Goal: Task Accomplishment & Management: Complete application form

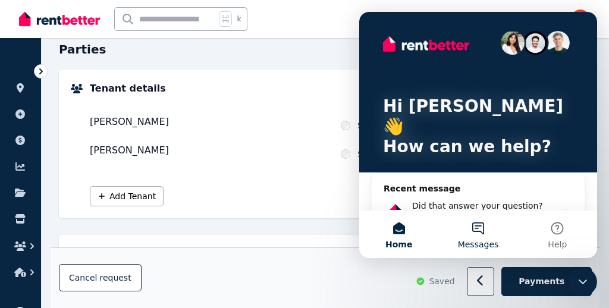
scroll to position [117, 0]
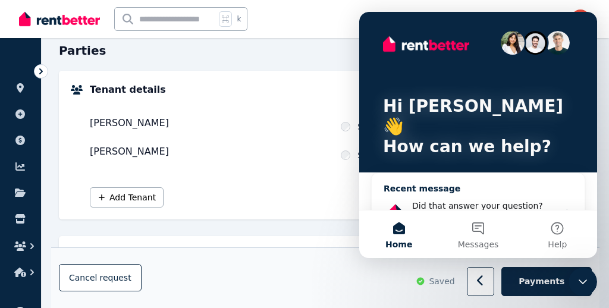
click at [565, 208] on icon "Intercom messenger" at bounding box center [568, 213] width 10 height 10
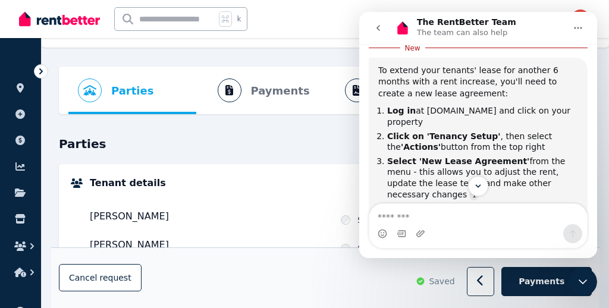
scroll to position [0, 0]
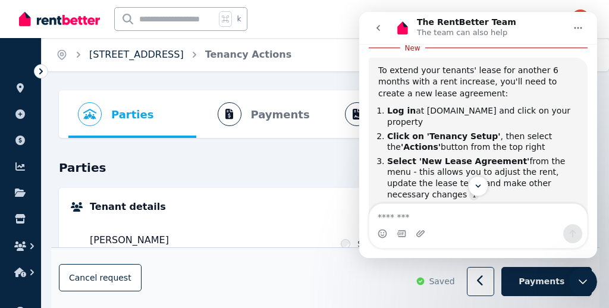
click at [131, 54] on link "[STREET_ADDRESS]" at bounding box center [136, 54] width 95 height 11
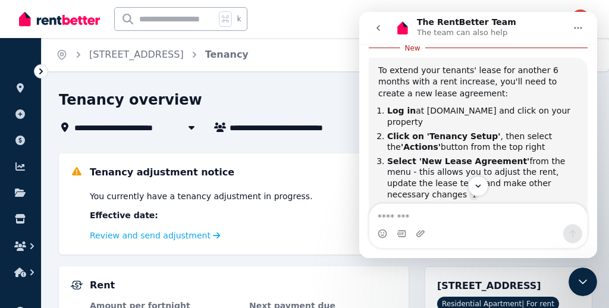
click at [378, 25] on icon "go back" at bounding box center [379, 28] width 10 height 10
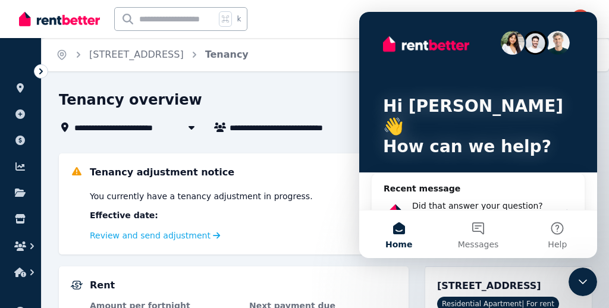
click at [397, 230] on button "Home" at bounding box center [398, 235] width 79 height 48
click at [584, 29] on div "Hi [PERSON_NAME] 👋 How can we help?" at bounding box center [478, 102] width 214 height 181
click at [368, 22] on div "Hi [PERSON_NAME] 👋 How can we help? Recent message Did that answer your questio…" at bounding box center [478, 218] width 238 height 413
click at [568, 210] on icon "Intercom messenger" at bounding box center [567, 212] width 3 height 5
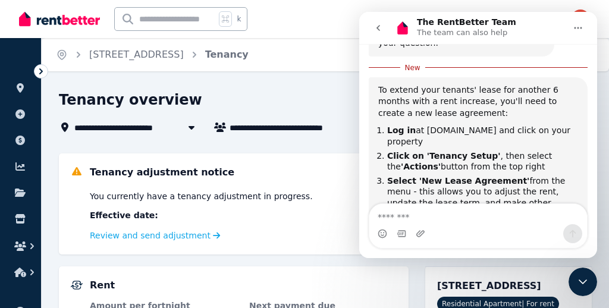
scroll to position [247, 0]
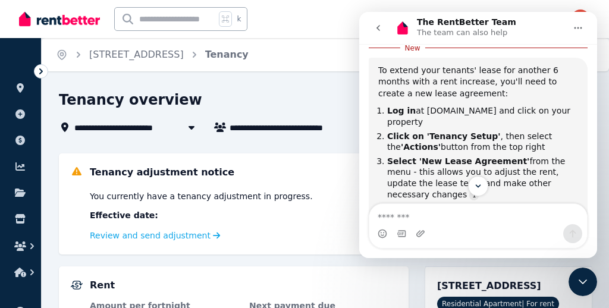
click at [582, 26] on icon "Home" at bounding box center [579, 28] width 10 height 10
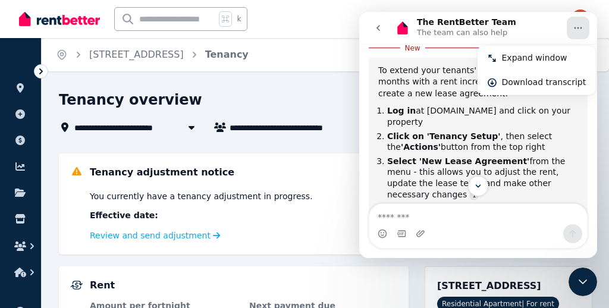
click at [600, 6] on div "Open main menu k 16 Inbox Open user menu" at bounding box center [304, 19] width 609 height 38
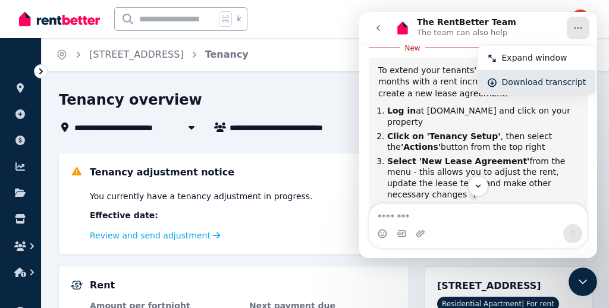
click at [552, 82] on div "Download transcript" at bounding box center [544, 82] width 84 height 12
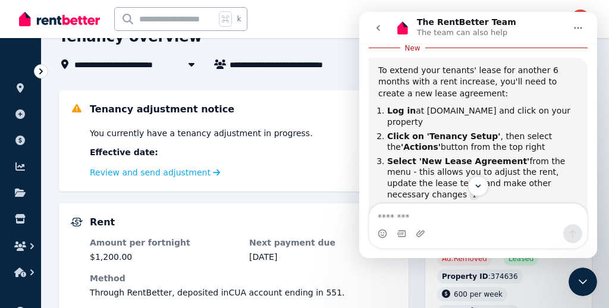
scroll to position [0, 0]
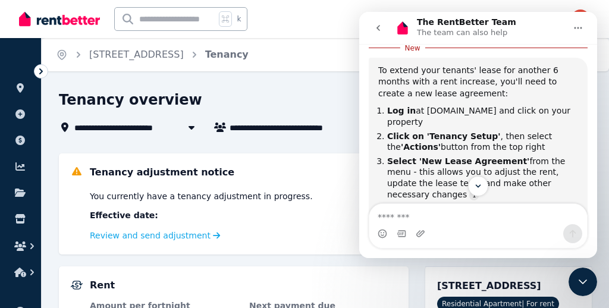
click at [377, 27] on icon "go back" at bounding box center [379, 28] width 10 height 10
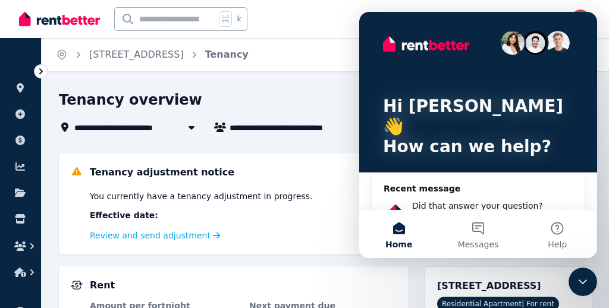
click at [372, 24] on div "Hi [PERSON_NAME] 👋 How can we help?" at bounding box center [478, 102] width 214 height 181
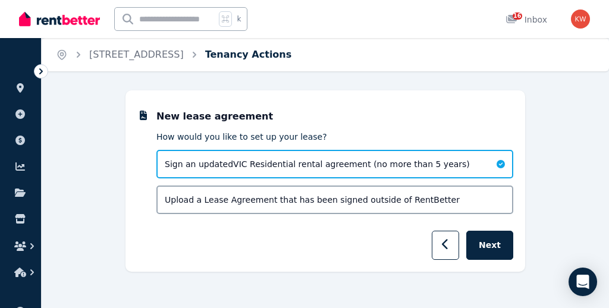
click at [258, 52] on link "Tenancy Actions" at bounding box center [248, 54] width 87 height 11
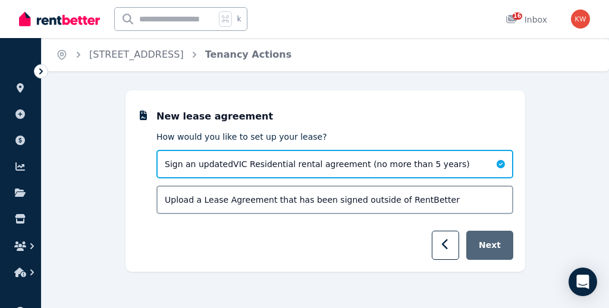
click at [490, 243] on button "Next" at bounding box center [489, 245] width 47 height 29
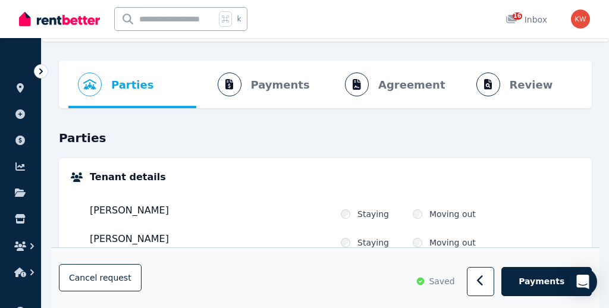
scroll to position [36, 0]
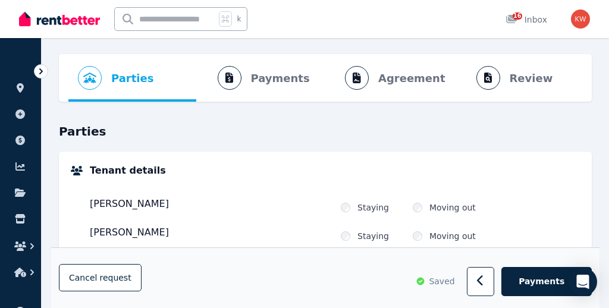
click at [278, 78] on ol "Parties Rental provider and tenant details Payments Bond and rental payments Ag…" at bounding box center [325, 78] width 514 height 48
click at [230, 76] on ol "Parties Rental provider and tenant details Payments Bond and rental payments Ag…" at bounding box center [325, 78] width 514 height 48
click at [549, 283] on span "Payments" at bounding box center [542, 282] width 46 height 12
select select "**********"
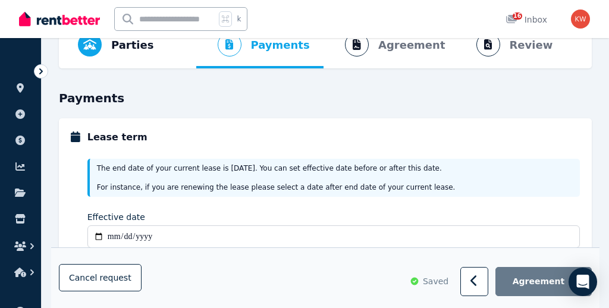
scroll to position [83, 0]
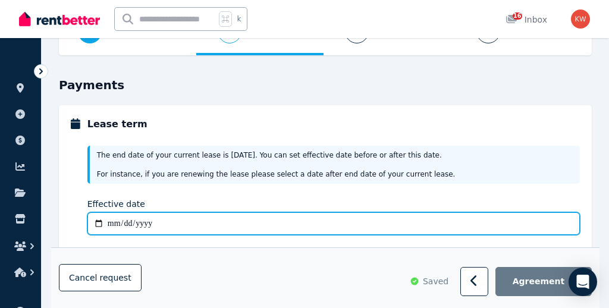
click at [117, 223] on input "Effective date" at bounding box center [333, 223] width 493 height 23
type input "**********"
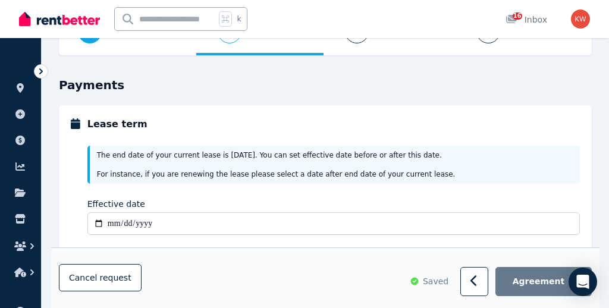
click at [264, 282] on div "Cancel request Saved Agreement" at bounding box center [325, 279] width 533 height 36
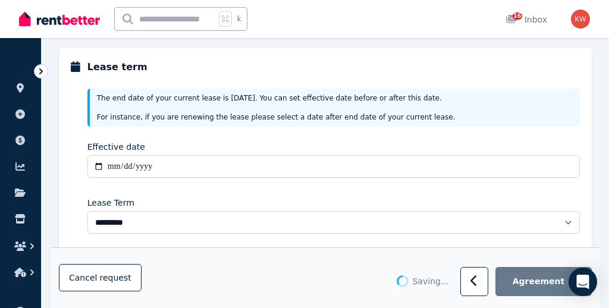
scroll to position [151, 0]
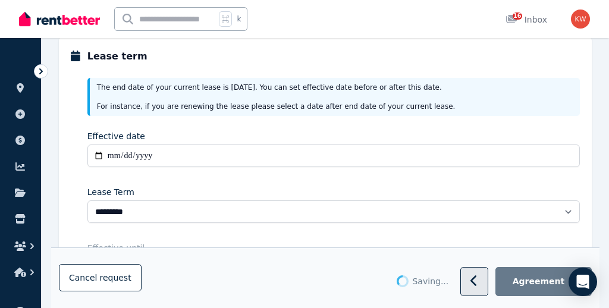
type input "**********"
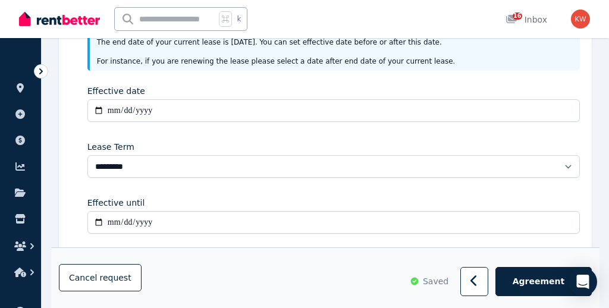
scroll to position [198, 0]
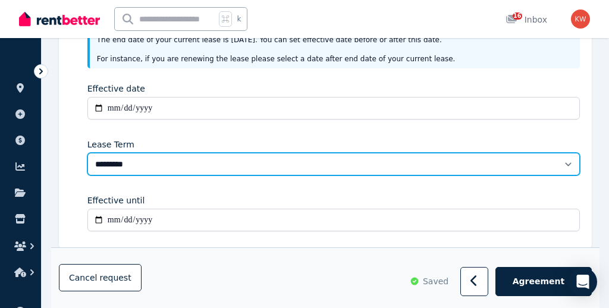
click at [325, 162] on select "******** ******** ********* ******* ******* ******* ******* ***** ********" at bounding box center [333, 164] width 493 height 23
select select "**********"
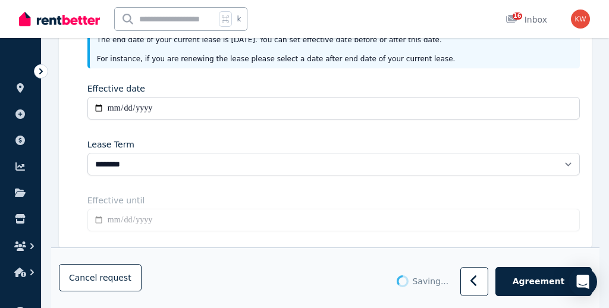
type input "**********"
